Goal: Task Accomplishment & Management: Manage account settings

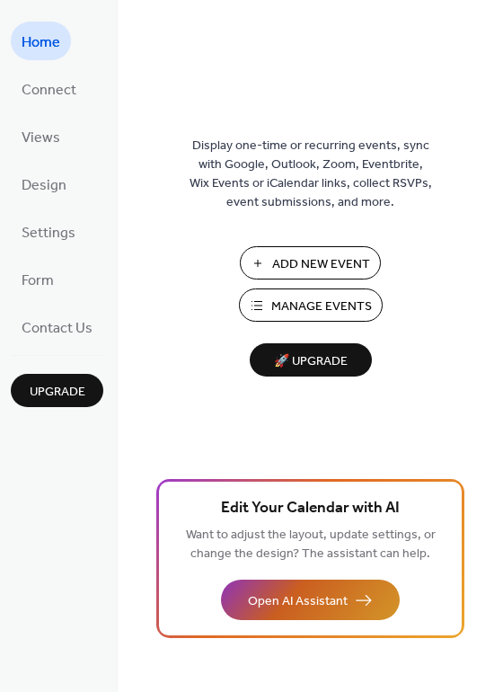
click at [283, 592] on span "Open AI Assistant" at bounding box center [298, 601] width 100 height 19
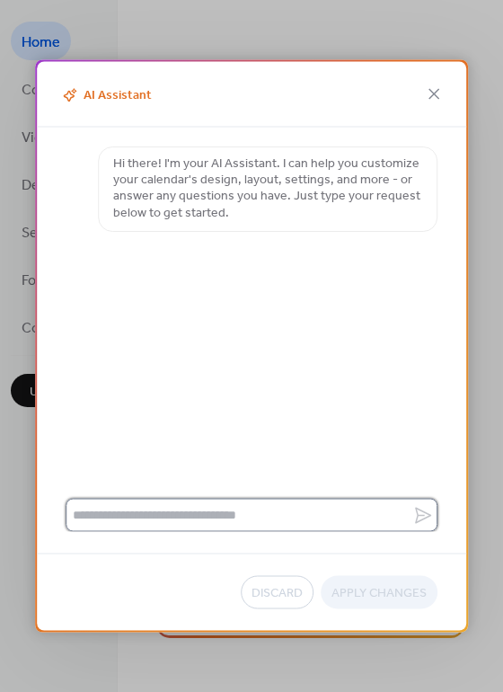
click at [162, 529] on textarea at bounding box center [239, 514] width 347 height 33
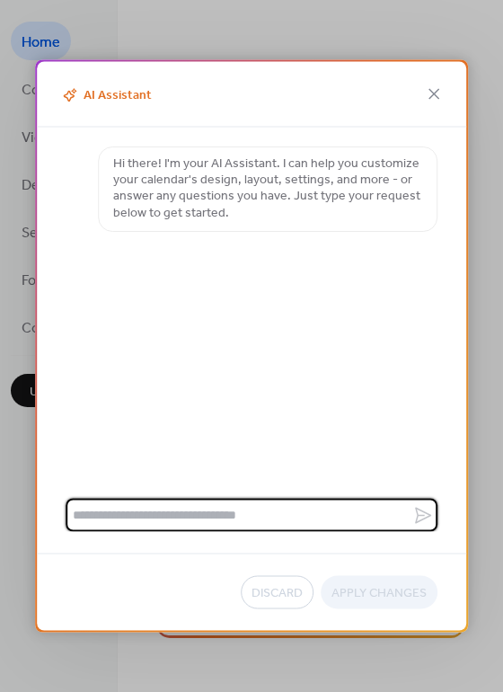
click at [163, 522] on textarea at bounding box center [239, 514] width 347 height 33
paste textarea "**********"
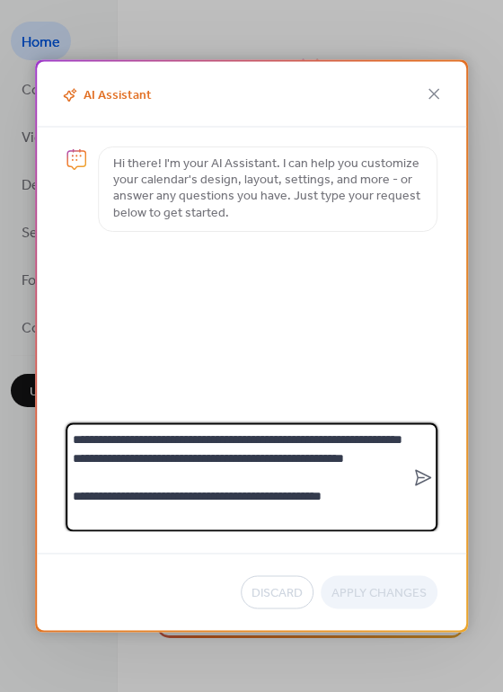
type textarea "**********"
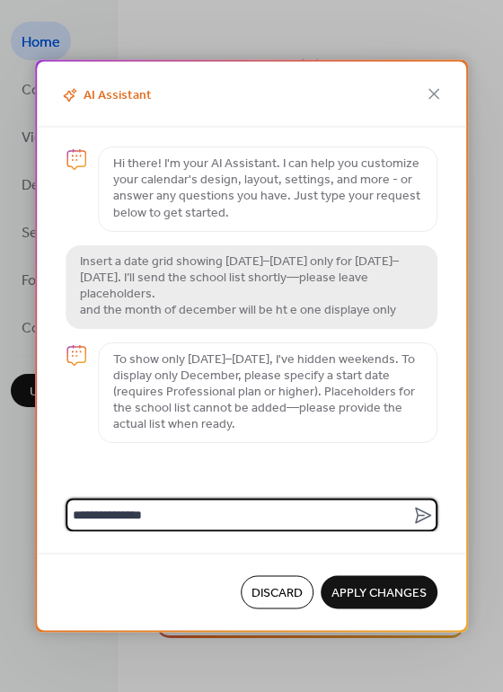
type textarea "**********"
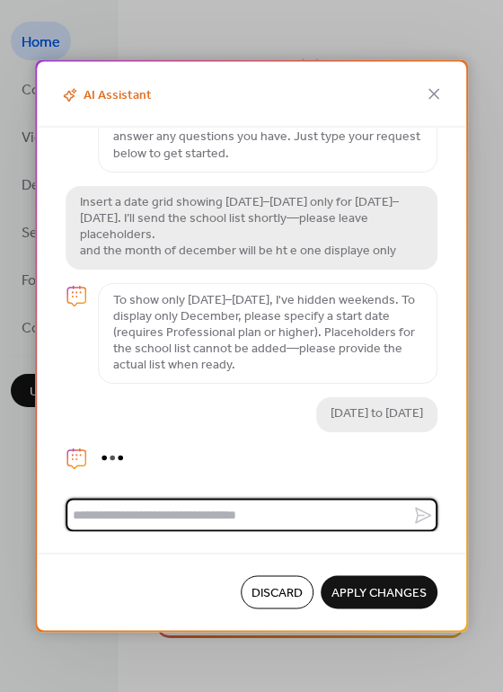
scroll to position [104, 0]
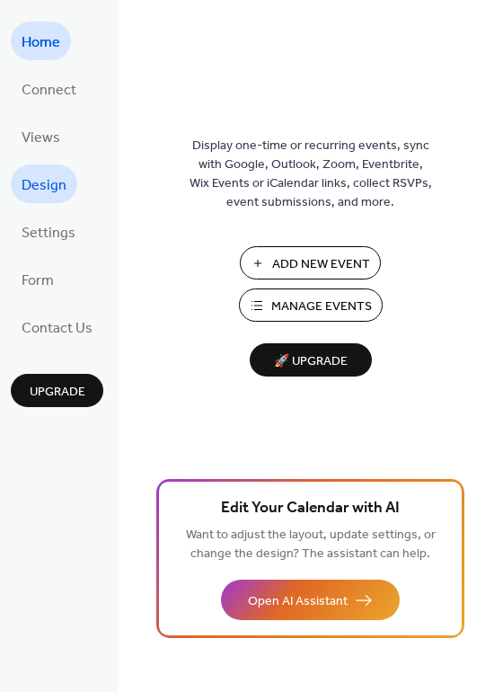
click at [52, 184] on span "Design" at bounding box center [44, 186] width 45 height 28
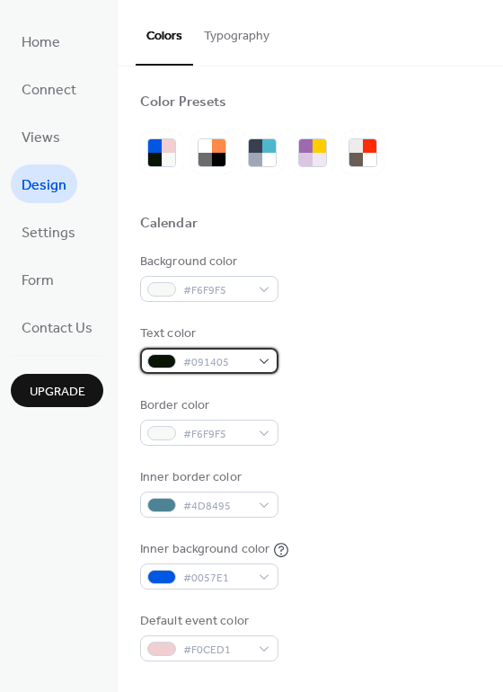
click at [228, 353] on span "#091405" at bounding box center [216, 362] width 66 height 19
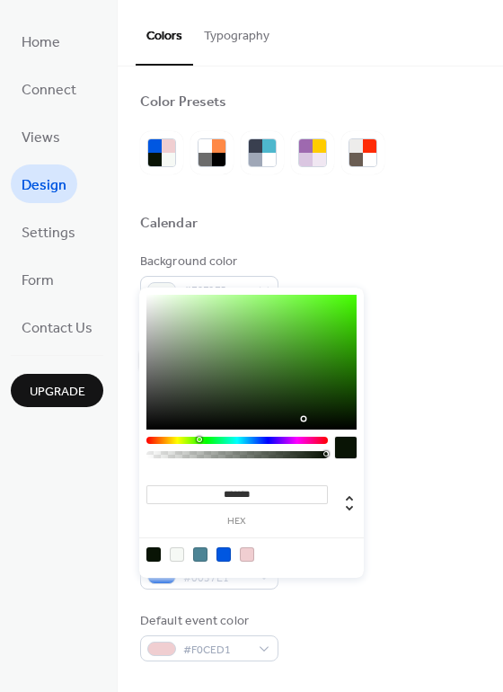
scroll to position [90, 0]
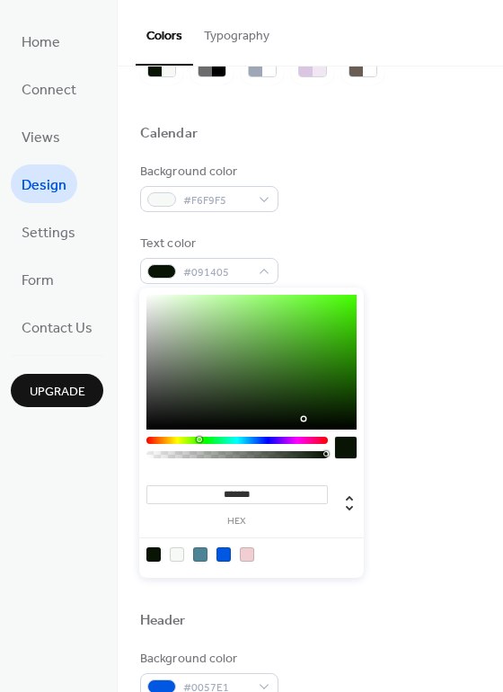
click at [176, 444] on div at bounding box center [236, 451] width 181 height 31
click at [181, 441] on div at bounding box center [236, 439] width 181 height 7
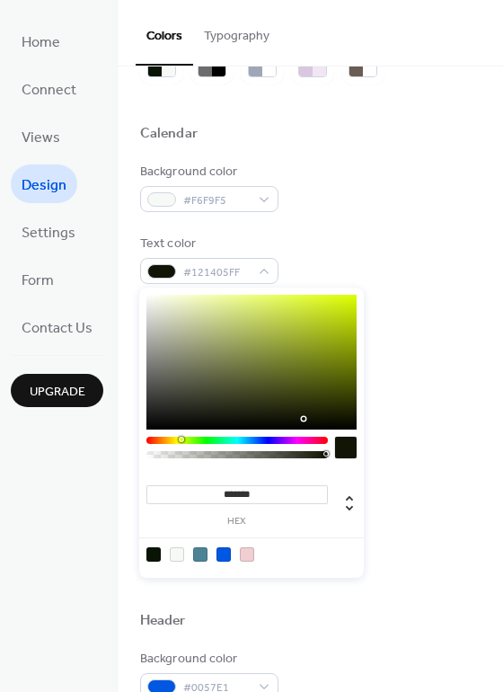
click at [177, 441] on div at bounding box center [236, 439] width 181 height 7
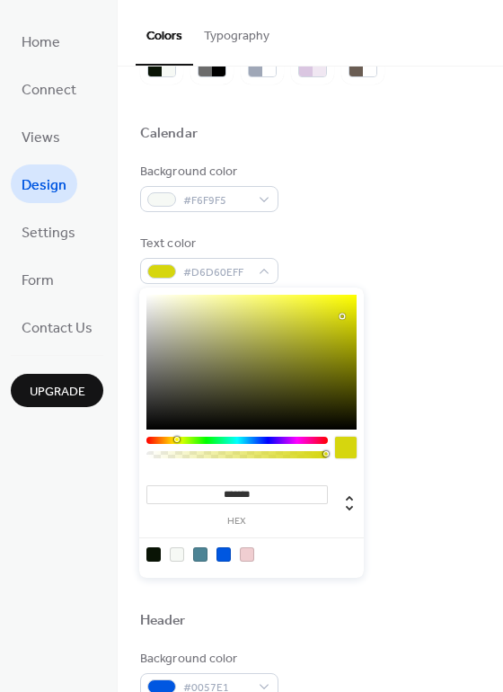
type input "*******"
drag, startPoint x: 304, startPoint y: 341, endPoint x: 345, endPoint y: 314, distance: 49.3
click at [345, 314] on div at bounding box center [251, 362] width 210 height 135
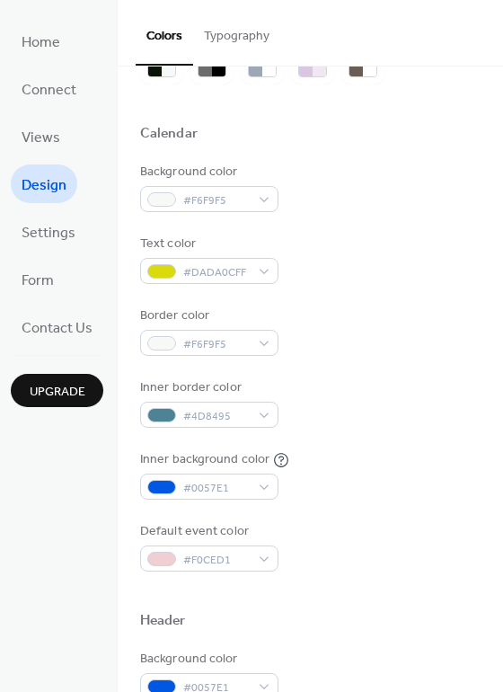
click at [428, 310] on div "Border color #F6F9F5" at bounding box center [310, 330] width 340 height 49
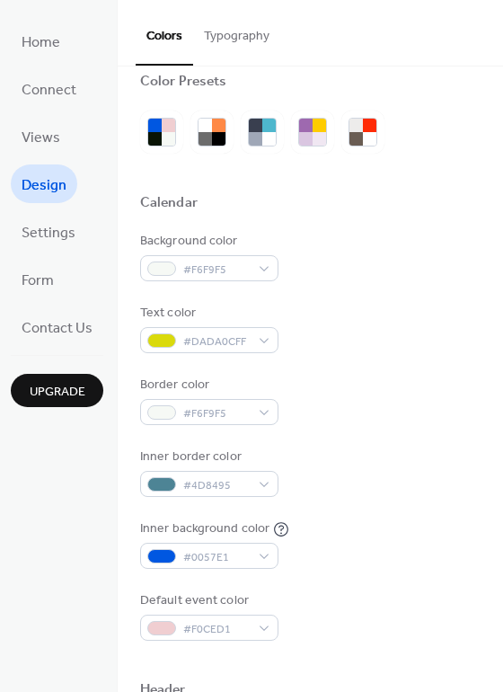
scroll to position [0, 0]
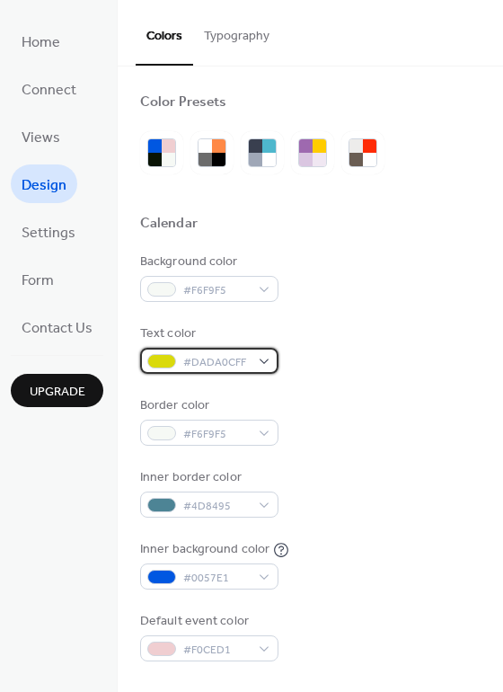
click at [190, 361] on span "#DADA0CFF" at bounding box center [216, 362] width 66 height 19
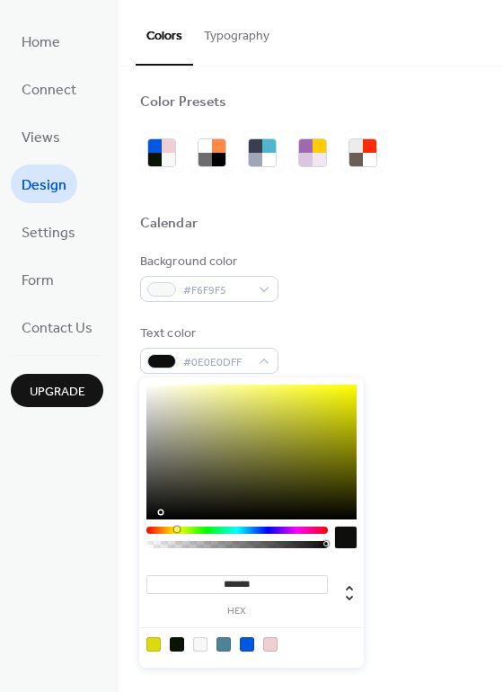
type input "*******"
click at [150, 513] on div at bounding box center [251, 451] width 210 height 135
click at [315, 318] on div "Background color #F6F9F5 Text color #0C0C0CFF Border color #F6F9F5 Inner border…" at bounding box center [310, 456] width 340 height 409
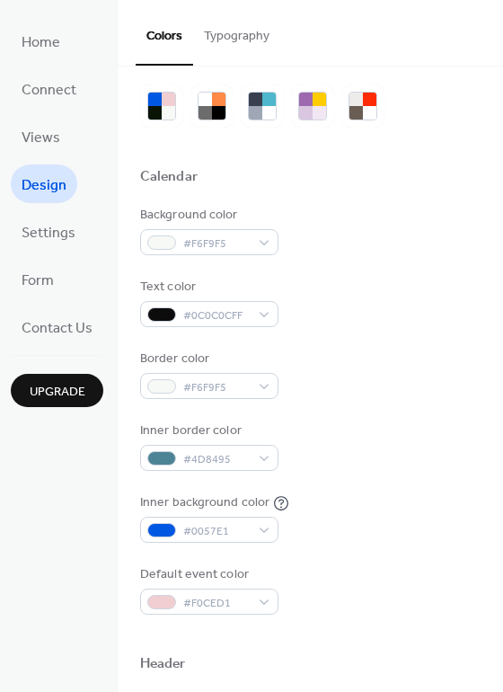
scroll to position [269, 0]
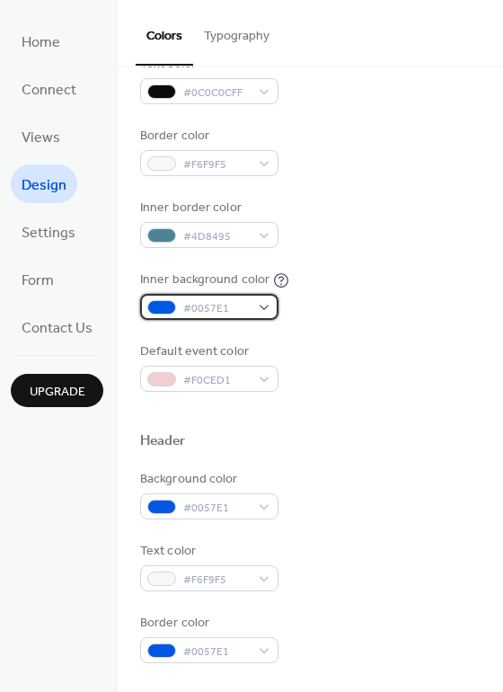
click at [213, 313] on span "#0057E1" at bounding box center [216, 308] width 66 height 19
drag, startPoint x: 344, startPoint y: 278, endPoint x: 292, endPoint y: 264, distance: 53.8
click at [344, 277] on div "Inner background color #0057E1" at bounding box center [310, 294] width 340 height 49
click at [229, 249] on div "Background color #F6F9F5 Text color #0C0C0CFF Border color #F6F9F5 Inner border…" at bounding box center [310, 187] width 340 height 409
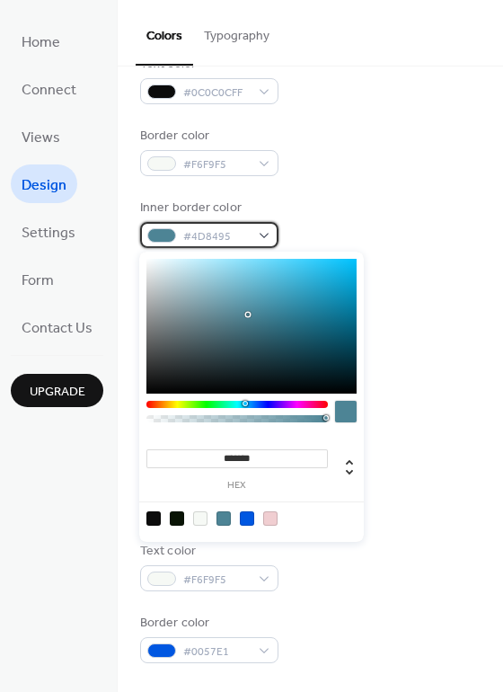
click at [229, 243] on span "#4D8495" at bounding box center [216, 236] width 66 height 19
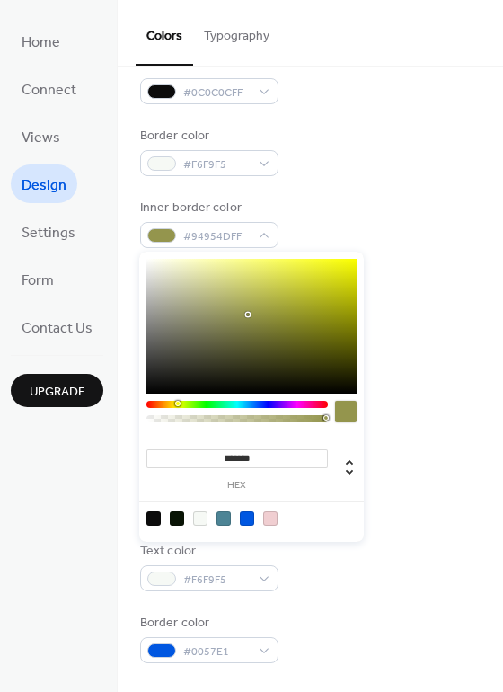
click at [177, 407] on div at bounding box center [236, 404] width 181 height 7
drag, startPoint x: 175, startPoint y: 401, endPoint x: 176, endPoint y: 410, distance: 9.0
click at [176, 410] on div at bounding box center [236, 416] width 181 height 31
drag, startPoint x: 263, startPoint y: 303, endPoint x: 358, endPoint y: 251, distance: 108.5
click at [357, 251] on div "******* hex" at bounding box center [251, 396] width 225 height 290
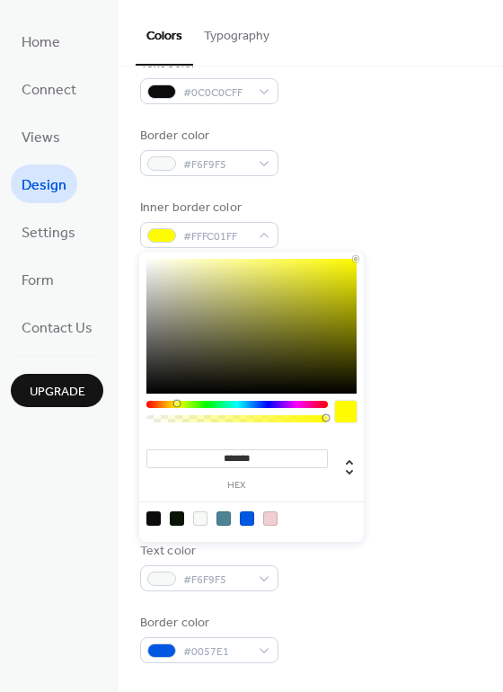
type input "*******"
click at [353, 172] on div "Border color #F6F9F5" at bounding box center [310, 151] width 340 height 49
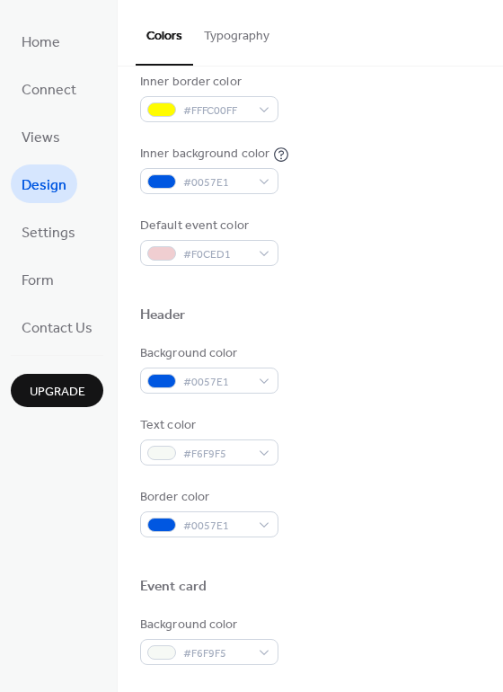
scroll to position [449, 0]
